Goal: Register for event/course

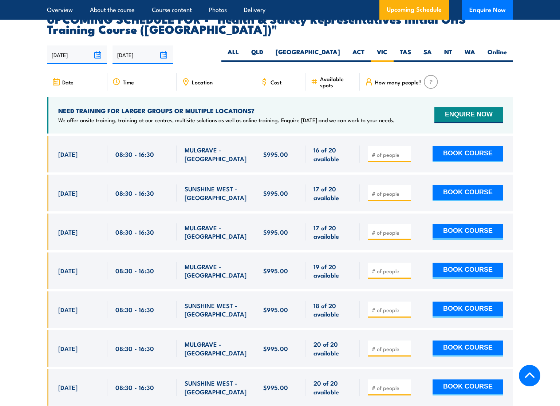
scroll to position [1252, 0]
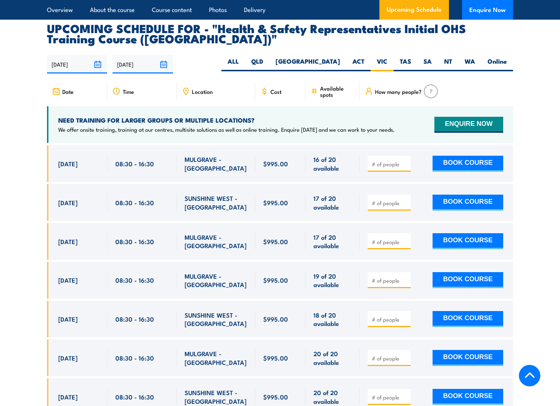
click at [67, 159] on span "18 Aug, 2025" at bounding box center [67, 163] width 19 height 8
click at [107, 153] on div "08:30 - 16:30" at bounding box center [141, 163] width 69 height 37
click at [157, 155] on div "08:30 - 16:30" at bounding box center [141, 163] width 53 height 17
click at [212, 155] on span "MULGRAVE - VIC" at bounding box center [216, 163] width 63 height 17
click at [315, 155] on span "16 of 20 available" at bounding box center [332, 163] width 38 height 17
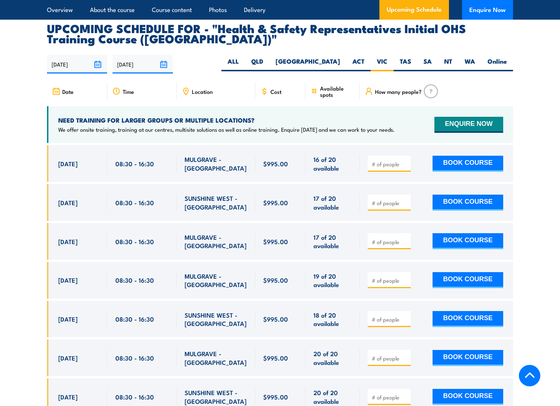
drag, startPoint x: 455, startPoint y: 155, endPoint x: 543, endPoint y: 120, distance: 94.8
click at [543, 120] on section "UPCOMING SCHEDULE FOR - "Health & Safety Representatives Initial OHS Training C…" at bounding box center [280, 244] width 560 height 442
click at [483, 156] on button "BOOK COURSE" at bounding box center [467, 164] width 71 height 16
click at [404, 161] on input "1" at bounding box center [390, 164] width 36 height 7
type input "2"
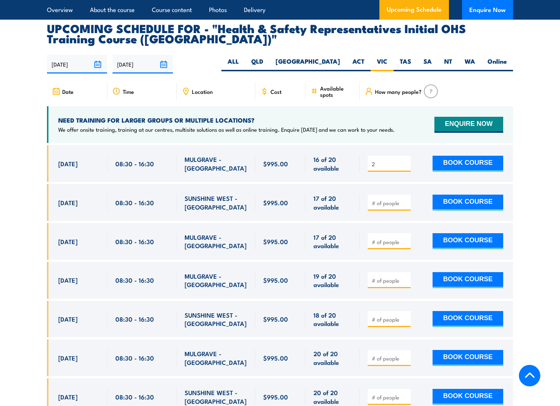
click at [404, 161] on input "2" at bounding box center [390, 164] width 36 height 7
click at [479, 156] on button "BOOK COURSE" at bounding box center [467, 164] width 71 height 16
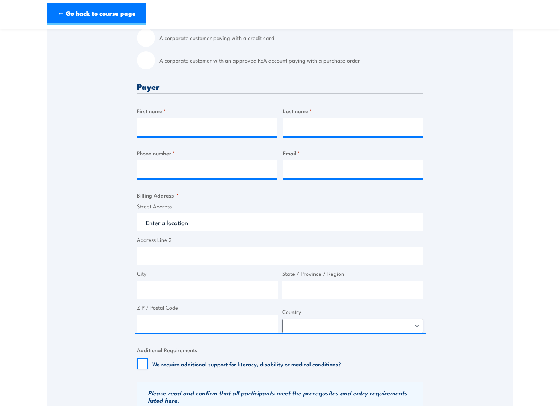
scroll to position [255, 0]
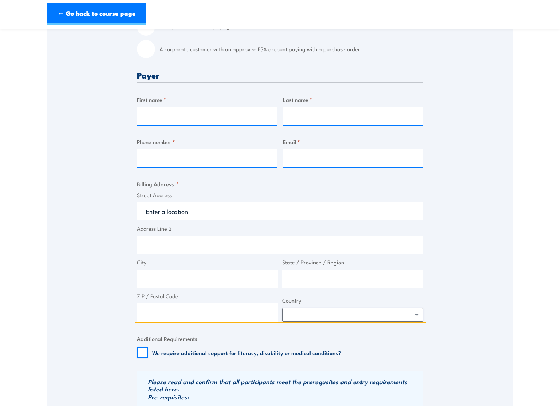
click at [190, 211] on input "Street Address" at bounding box center [280, 211] width 286 height 18
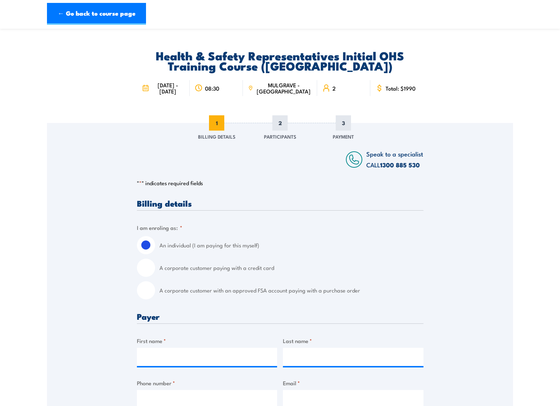
scroll to position [0, 0]
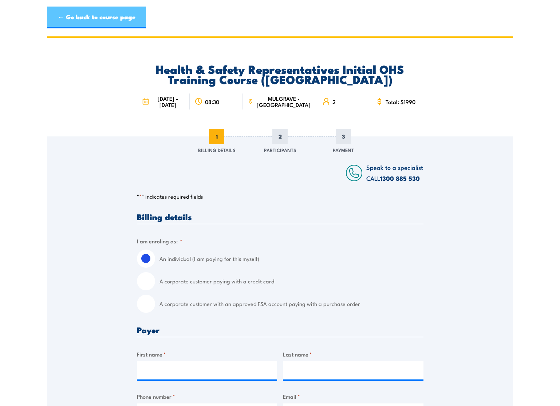
click at [64, 14] on link "← Go back to course page" at bounding box center [96, 18] width 99 height 22
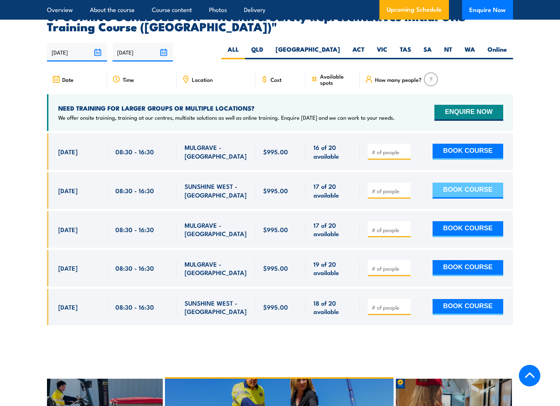
click at [470, 183] on button "BOOK COURSE" at bounding box center [467, 191] width 71 height 16
click at [405, 187] on input "1" at bounding box center [390, 190] width 36 height 7
type input "2"
click at [405, 187] on input "2" at bounding box center [390, 190] width 36 height 7
click at [458, 183] on button "BOOK COURSE" at bounding box center [467, 191] width 71 height 16
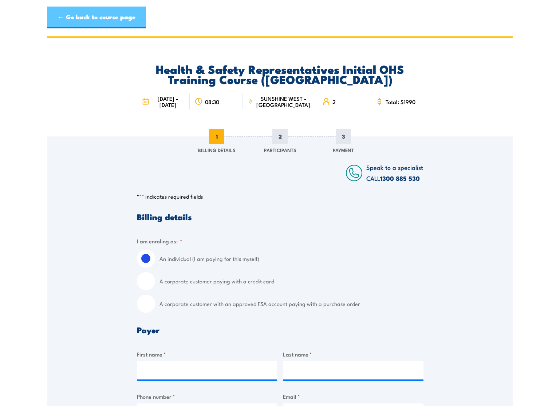
click at [70, 15] on link "← Go back to course page" at bounding box center [96, 18] width 99 height 22
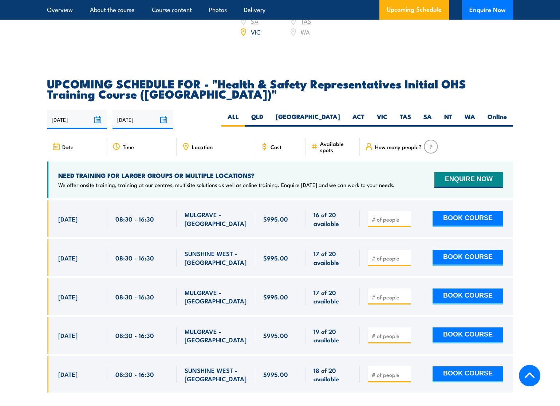
scroll to position [1192, 0]
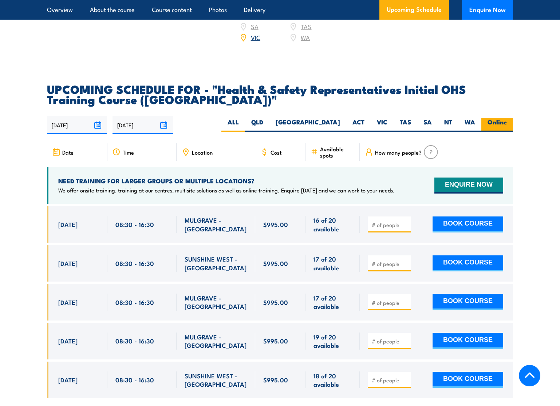
click at [491, 118] on label "Online" at bounding box center [497, 125] width 32 height 14
click at [507, 118] on input "Online" at bounding box center [509, 120] width 5 height 5
radio input "true"
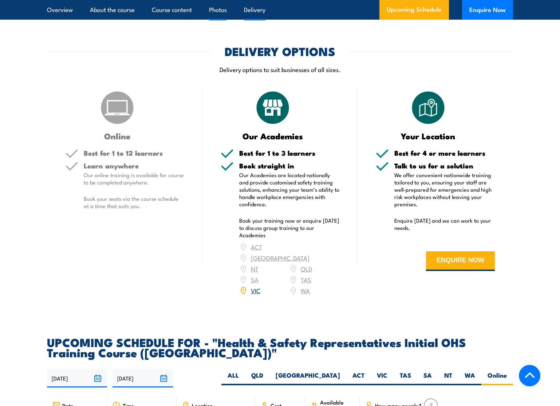
scroll to position [864, 0]
